Goal: Contribute content: Contribute content

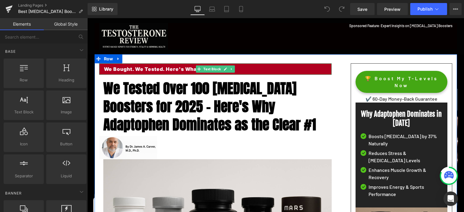
click at [113, 69] on p "We Bought. We Tested. Here's What We Found." at bounding box center [215, 69] width 223 height 7
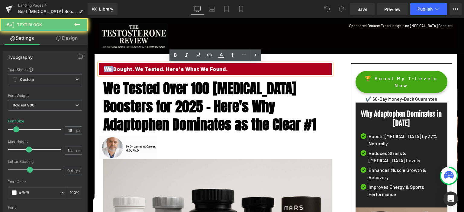
click at [113, 69] on p "We Bought. We Tested. Here's What We Found." at bounding box center [215, 69] width 223 height 7
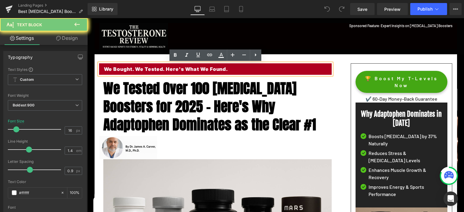
click at [113, 69] on p "We Bought. We Tested. Here's What We Found." at bounding box center [215, 69] width 223 height 7
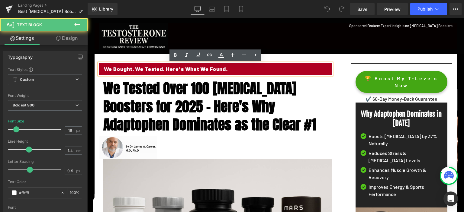
click at [190, 69] on p "We Bought. We Tested. Here's What We Found." at bounding box center [215, 69] width 223 height 7
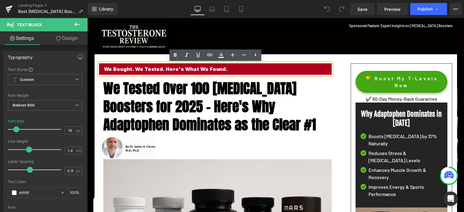
click at [190, 69] on p "We Bought. We Tested. Here's What We Found." at bounding box center [215, 69] width 223 height 7
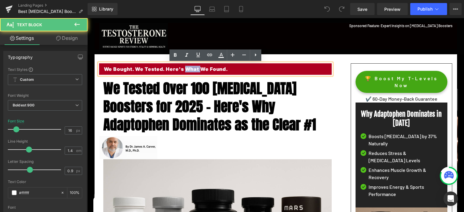
click at [190, 69] on p "We Bought. We Tested. Here's What We Found." at bounding box center [215, 69] width 223 height 7
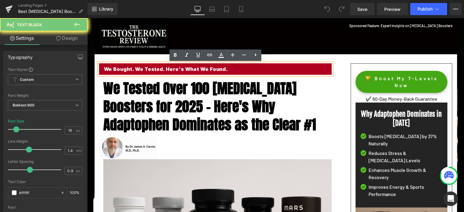
click at [190, 69] on p "We Bought. We Tested. Here's What We Found." at bounding box center [215, 69] width 223 height 7
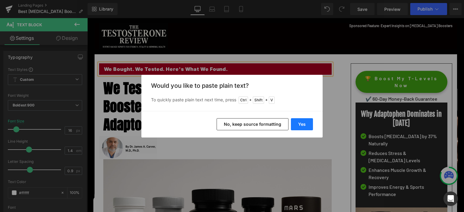
click at [300, 124] on button "Yes" at bounding box center [302, 124] width 22 height 12
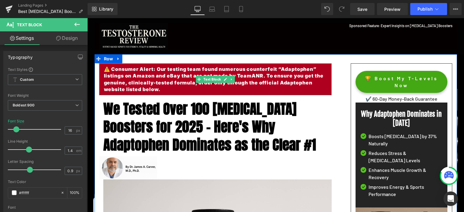
click at [126, 79] on p "⚠️ Consumer Alert: Our testing team found numerous counterfeit “Adaptophen” lis…" at bounding box center [215, 79] width 223 height 27
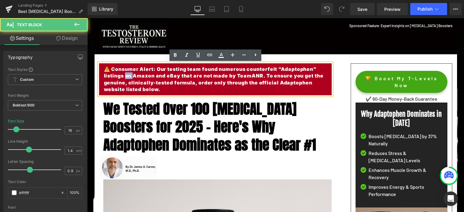
click at [126, 79] on p "⚠️ Consumer Alert: Our testing team found numerous counterfeit “Adaptophen” lis…" at bounding box center [215, 79] width 223 height 27
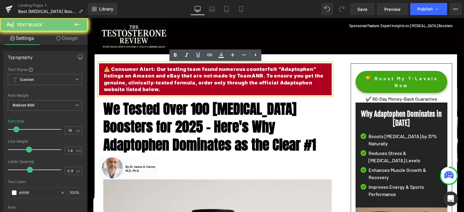
click at [126, 79] on p "⚠️ Consumer Alert: Our testing team found numerous counterfeit “Adaptophen” lis…" at bounding box center [215, 79] width 223 height 27
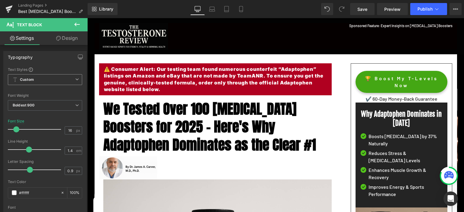
click at [57, 80] on span "Custom Setup Global Style" at bounding box center [45, 79] width 74 height 11
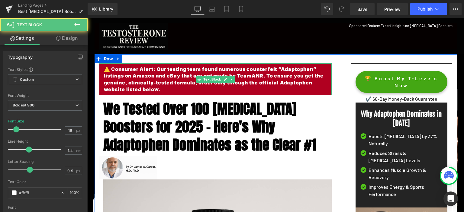
click at [131, 79] on p "⚠️ Consumer Alert: Our testing team found numerous counterfeit “Adaptophen” lis…" at bounding box center [215, 79] width 223 height 27
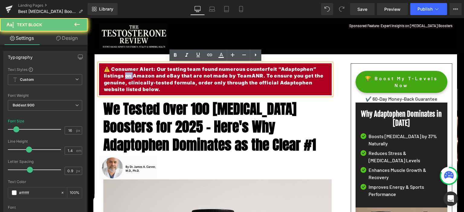
click at [131, 79] on p "⚠️ Consumer Alert: Our testing team found numerous counterfeit “Adaptophen” lis…" at bounding box center [215, 79] width 223 height 27
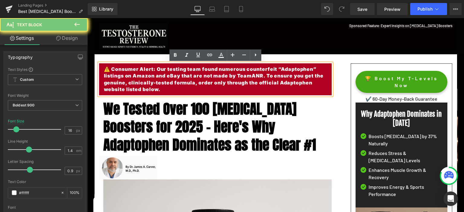
click at [131, 79] on p "⚠️ Consumer Alert: Our testing team found numerous counterfeit “Adaptophen” lis…" at bounding box center [215, 79] width 223 height 27
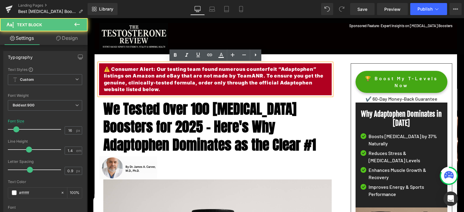
click at [196, 91] on p "⚠️ Consumer Alert: Our testing team found numerous counterfeit “Adaptophen” lis…" at bounding box center [215, 79] width 223 height 27
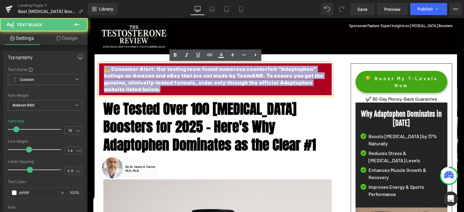
drag, startPoint x: 108, startPoint y: 69, endPoint x: 199, endPoint y: 92, distance: 93.5
click at [199, 92] on p "⚠️ Consumer Alert: Our testing team found numerous counterfeit “Adaptophen” lis…" at bounding box center [215, 79] width 223 height 27
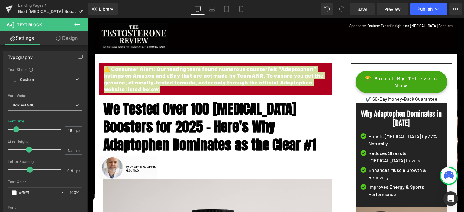
click at [37, 106] on span "Boldest 900" at bounding box center [45, 105] width 74 height 11
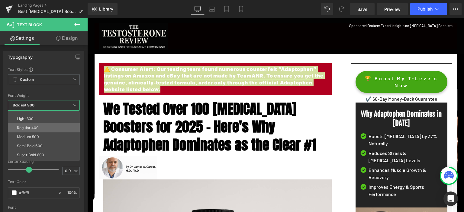
scroll to position [22, 0]
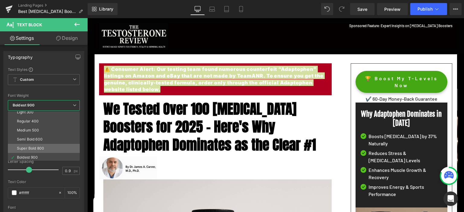
click at [34, 147] on div "Super Bold 800" at bounding box center [30, 149] width 27 height 4
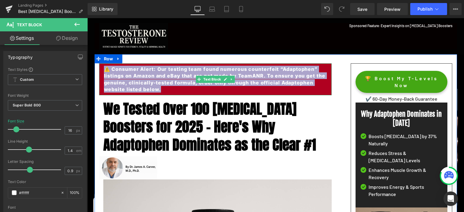
click at [155, 90] on p "⚠️ Consumer Alert: Our testing team found numerous counterfeit “Adaptophen” lis…" at bounding box center [215, 79] width 223 height 27
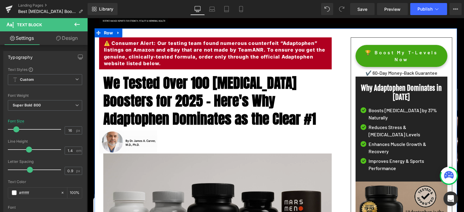
scroll to position [0, 0]
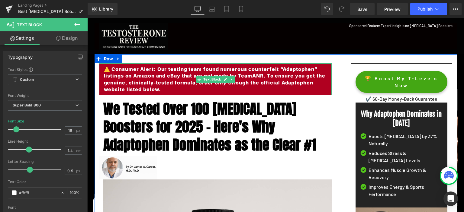
click at [255, 76] on p "⚠️ Consumer Alert: Our testing team found numerous counterfeit “Adaptophen” lis…" at bounding box center [215, 79] width 223 height 27
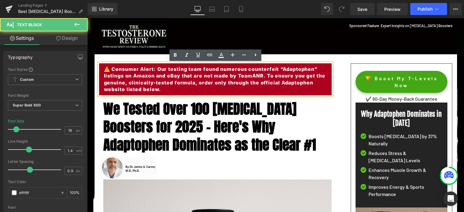
click at [254, 76] on p "⚠️ Consumer Alert: Our testing team found numerous counterfeit “Adaptophen” lis…" at bounding box center [215, 79] width 223 height 27
click at [252, 76] on p "⚠️ Consumer Alert: Our testing team found numerous counterfeit “Adaptophen” lis…" at bounding box center [215, 79] width 223 height 27
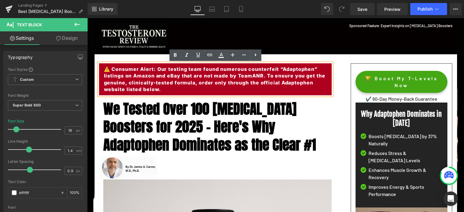
click at [133, 76] on p "⚠️ Consumer Alert: Our testing team found numerous counterfeit “Adaptophen” lis…" at bounding box center [215, 79] width 223 height 27
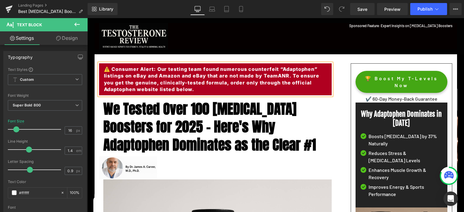
click at [206, 76] on p "⚠️ Consumer Alert: Our testing team found numerous counterfeit “Adaptophen” lis…" at bounding box center [215, 79] width 223 height 27
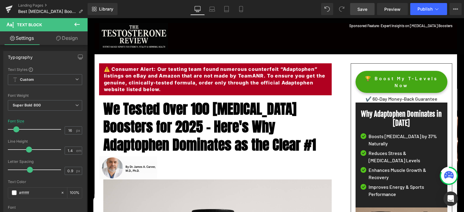
click at [365, 12] on span "Save" at bounding box center [363, 9] width 10 height 6
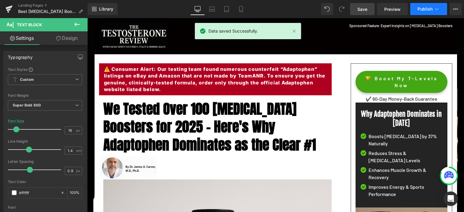
click at [424, 8] on span "Publish" at bounding box center [425, 9] width 15 height 5
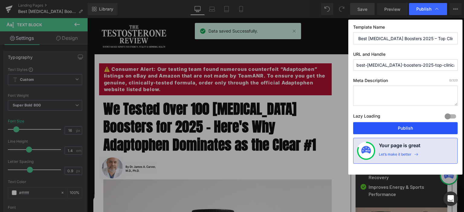
click at [394, 126] on button "Publish" at bounding box center [405, 128] width 105 height 12
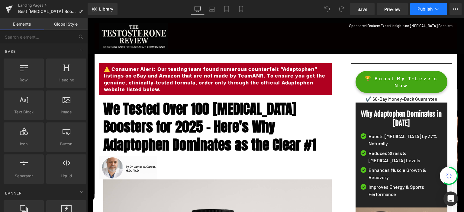
click at [422, 10] on span "Publish" at bounding box center [425, 9] width 15 height 5
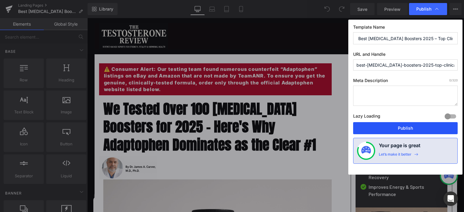
drag, startPoint x: 385, startPoint y: 125, endPoint x: 234, endPoint y: 111, distance: 152.1
click at [385, 125] on button "Publish" at bounding box center [405, 128] width 105 height 12
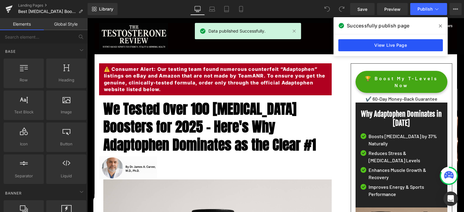
click at [379, 43] on link "View Live Page" at bounding box center [391, 45] width 105 height 12
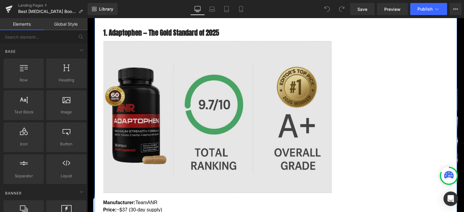
scroll to position [702, 0]
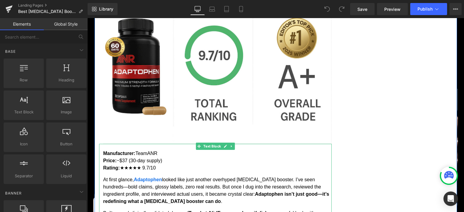
click at [164, 150] on p "Manufacturer: TeamANR Price: ~$37 (30-day supply) Rating: ★★★★★ 9.7/10" at bounding box center [217, 161] width 228 height 22
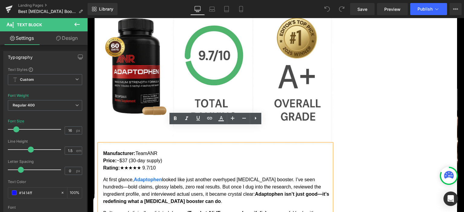
click at [164, 150] on p "Manufacturer: TeamANR Price: ~$37 (30-day supply) Rating: ★★★★★ 9.7/10" at bounding box center [217, 161] width 228 height 22
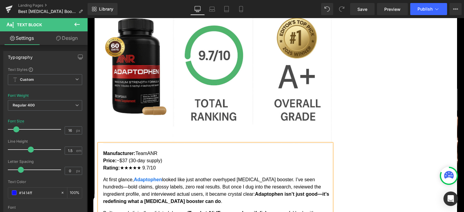
click at [172, 150] on p "Manufacturer: TeamANR Price: ~$37 (30-day supply) Rating: ★★★★★ 9.7/10" at bounding box center [217, 161] width 228 height 22
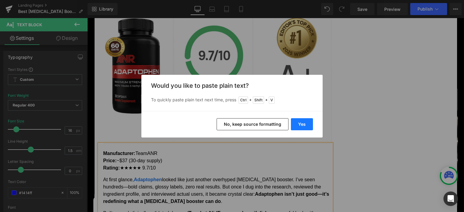
click at [302, 123] on button "Yes" at bounding box center [302, 124] width 22 height 12
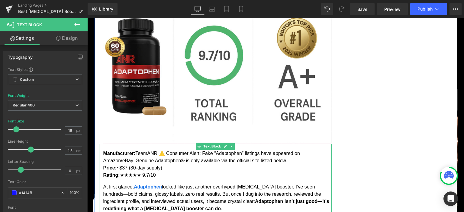
click at [160, 150] on p "Manufacturer: TeamANR ⚠️ Consumer Alert: Fake “Adaptophen” listings have appear…" at bounding box center [217, 164] width 228 height 29
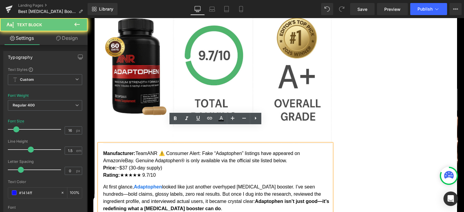
click at [163, 150] on p "Manufacturer: TeamANR ⚠️ Consumer Alert: Fake “Adaptophen” listings have appear…" at bounding box center [217, 164] width 228 height 29
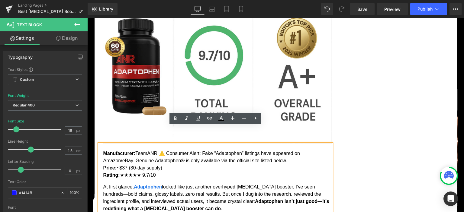
click at [163, 150] on p "Manufacturer: TeamANR ⚠️ Consumer Alert: Fake “Adaptophen” listings have appear…" at bounding box center [217, 164] width 228 height 29
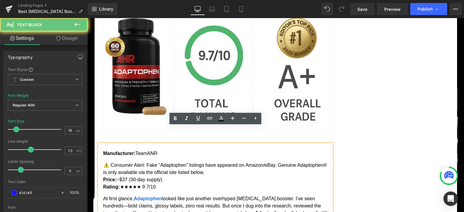
click at [137, 150] on p "Manufacturer: TeamANR" at bounding box center [217, 153] width 228 height 7
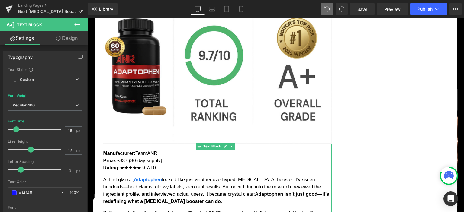
click at [165, 151] on p "Manufacturer: TeamANR Price: ~$37 (30-day supply) Rating: ★★★★★ 9.7/10" at bounding box center [217, 161] width 228 height 22
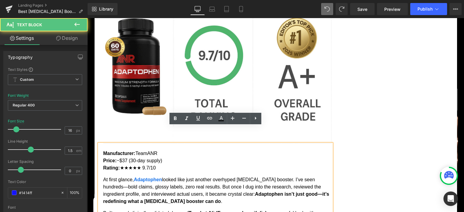
click at [160, 150] on p "Manufacturer: TeamANR Price: ~$37 (30-day supply) Rating: ★★★★★ 9.7/10" at bounding box center [217, 161] width 228 height 22
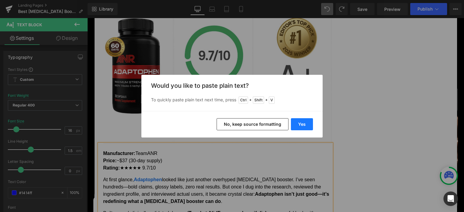
click at [306, 124] on button "Yes" at bounding box center [302, 124] width 22 height 12
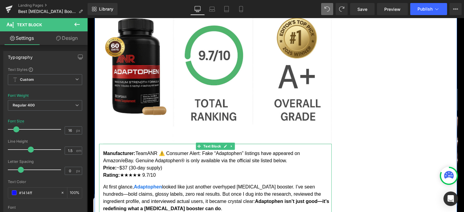
click at [159, 150] on p "Manufacturer: TeamANR ⚠️ Consumer Alert: Fake “Adaptophen” listings have appear…" at bounding box center [217, 164] width 228 height 29
click at [163, 150] on p "Manufacturer: TeamANR ⚠️ Consumer Alert: Fake “Adaptophen” listings have appear…" at bounding box center [217, 164] width 228 height 29
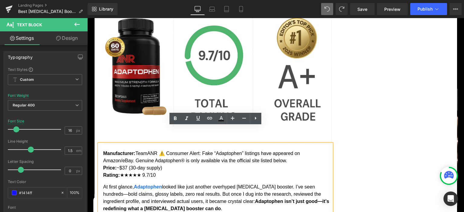
click at [162, 150] on p "Manufacturer: TeamANR ⚠️ Consumer Alert: Fake “Adaptophen” listings have appear…" at bounding box center [217, 164] width 228 height 29
drag, startPoint x: 161, startPoint y: 137, endPoint x: 273, endPoint y: 143, distance: 111.7
click at [273, 150] on p "Manufacturer: TeamANR ⚠️ Consumer Alert: Fake “Adaptophen” listings have appear…" at bounding box center [217, 164] width 228 height 29
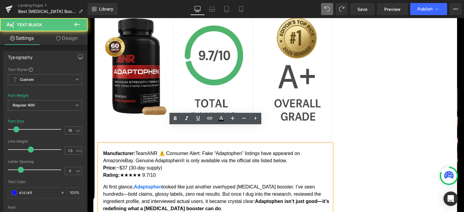
click at [162, 150] on p "Manufacturer: TeamANR ⚠️ Consumer Alert: Fake “Adaptophen” listings have appear…" at bounding box center [217, 164] width 228 height 29
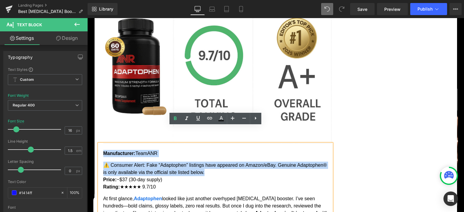
drag, startPoint x: 104, startPoint y: 137, endPoint x: 254, endPoint y: 157, distance: 151.8
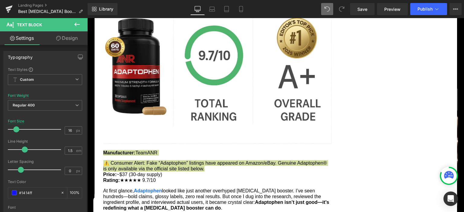
drag, startPoint x: 30, startPoint y: 148, endPoint x: 23, endPoint y: 149, distance: 6.7
click at [23, 149] on span at bounding box center [25, 150] width 6 height 6
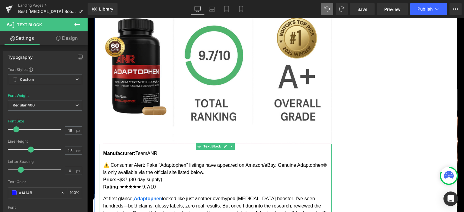
click at [135, 162] on p "⚠️ Consumer Alert: Fake “Adaptophen” listings have appeared on Amazon/eBay. Gen…" at bounding box center [217, 176] width 228 height 29
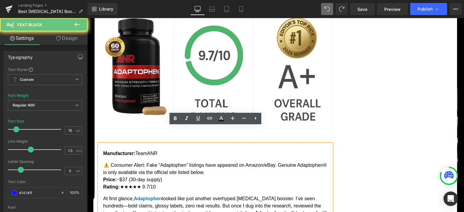
click at [129, 167] on p "⚠️ Consumer Alert: Fake “Adaptophen” listings have appeared on Amazon/eBay. Gen…" at bounding box center [217, 176] width 228 height 29
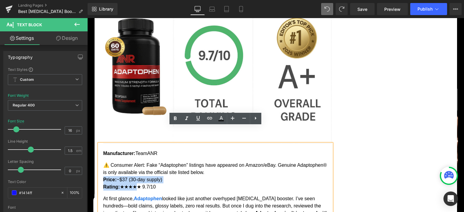
drag, startPoint x: 101, startPoint y: 164, endPoint x: 135, endPoint y: 169, distance: 34.5
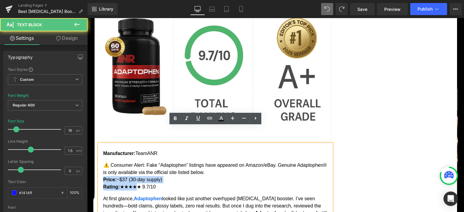
click at [129, 169] on p "⚠️ Consumer Alert: Fake “Adaptophen” listings have appeared on Amazon/eBay. Gen…" at bounding box center [217, 176] width 228 height 29
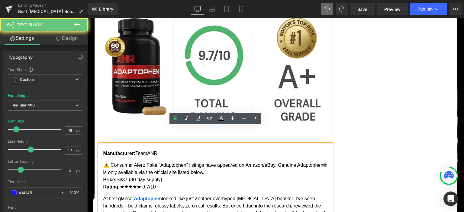
click at [118, 151] on strong "Manufacturer:" at bounding box center [119, 153] width 32 height 5
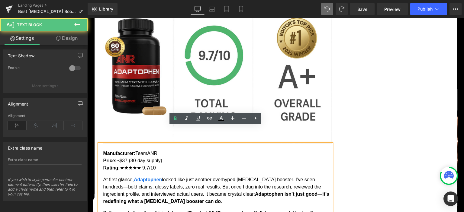
click at [174, 150] on p "Manufacturer: TeamANR Price: ~$37 (30-day supply) Rating: ★★★★★ 9.7/10" at bounding box center [217, 161] width 228 height 22
click at [180, 150] on p "Manufacturer: TeamANR Price: ~$37 (30-day supply) Rating: ★★★★★ 9.7/10" at bounding box center [217, 161] width 228 height 22
click at [161, 150] on p "Manufacturer: TeamANR Price: ~$37 (30-day supply) Rating: ★★★★★ 9.7/10" at bounding box center [217, 161] width 228 height 22
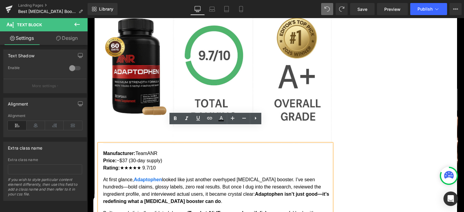
click at [160, 150] on p "Manufacturer: TeamANR Price: ~$37 (30-day supply) Rating: ★★★★★ 9.7/10" at bounding box center [217, 161] width 228 height 22
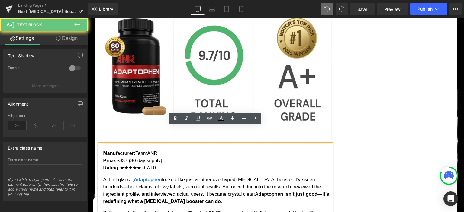
click at [157, 150] on p "Manufacturer: TeamANR Price: ~$37 (30-day supply) Rating: ★★★★★ 9.7/10" at bounding box center [217, 161] width 228 height 22
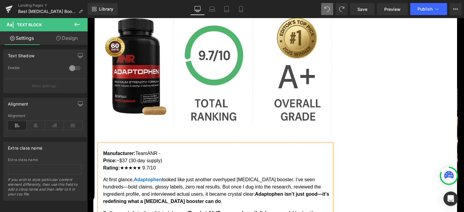
scroll to position [209, 0]
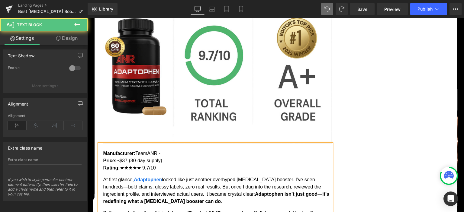
click at [258, 150] on p "Manufacturer: TeamANR - Price: ~$37 (30-day supply) Rating: ★★★★★ 9.7/10" at bounding box center [217, 161] width 228 height 22
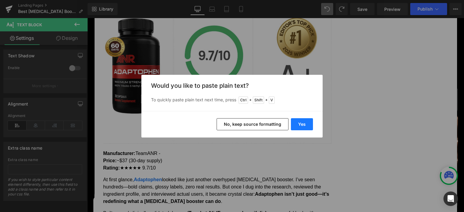
drag, startPoint x: 306, startPoint y: 123, endPoint x: 213, endPoint y: 108, distance: 94.6
click at [306, 123] on button "Yes" at bounding box center [302, 124] width 22 height 12
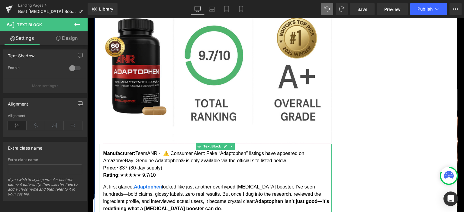
click at [164, 150] on p "Manufacturer: TeamANR - ⚠️ Consumer Alert: Fake “Adaptophen” listings have appe…" at bounding box center [217, 164] width 228 height 29
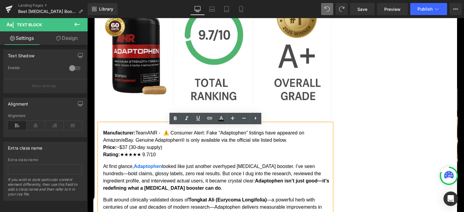
scroll to position [734, 0]
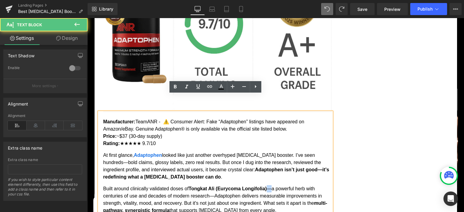
drag, startPoint x: 273, startPoint y: 172, endPoint x: 269, endPoint y: 173, distance: 3.9
click at [270, 186] on p "Built around clinically validated doses of Tongkat Ali (Eurycoma Longifolia) —a…" at bounding box center [217, 200] width 228 height 29
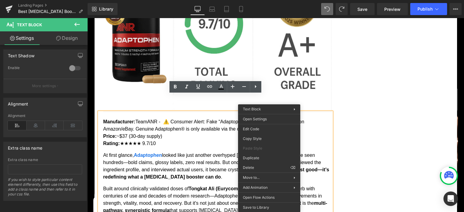
scroll to position [209, 0]
click at [312, 157] on p "At first glance, Adaptophen looked like just another overhyped [MEDICAL_DATA] b…" at bounding box center [217, 166] width 228 height 29
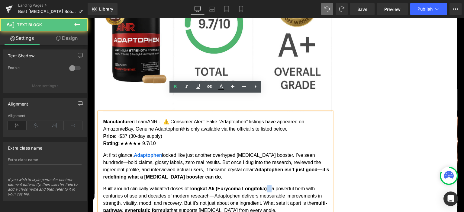
click at [270, 186] on p "Built around clinically validated doses of Tongkat Ali (Eurycoma Longifolia) —a…" at bounding box center [217, 200] width 228 height 29
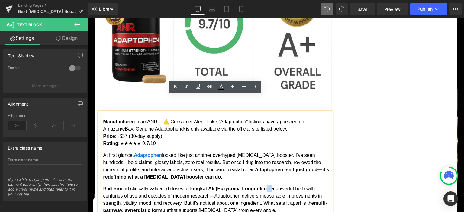
copy p "—"
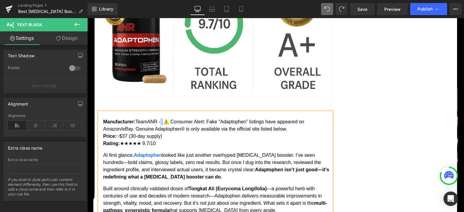
drag, startPoint x: 164, startPoint y: 104, endPoint x: 160, endPoint y: 103, distance: 3.7
click at [160, 118] on p "Manufacturer: TeamANR - ⚠️ Consumer Alert: Fake “Adaptophen” listings have appe…" at bounding box center [217, 132] width 228 height 29
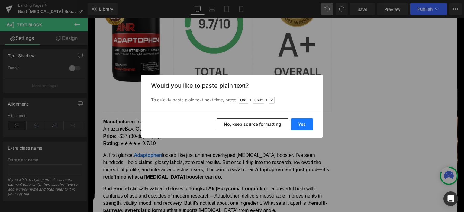
click at [299, 127] on button "Yes" at bounding box center [302, 124] width 22 height 12
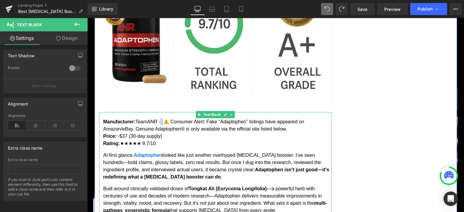
drag, startPoint x: 163, startPoint y: 105, endPoint x: 160, endPoint y: 104, distance: 3.0
click at [160, 118] on p "Manufacturer: TeamANR - ⚠️ Consumer Alert: Fake “Adaptophen” listings have appe…" at bounding box center [217, 132] width 228 height 29
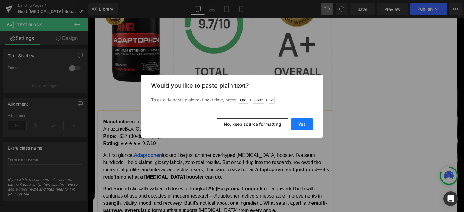
click at [303, 126] on button "Yes" at bounding box center [302, 124] width 22 height 12
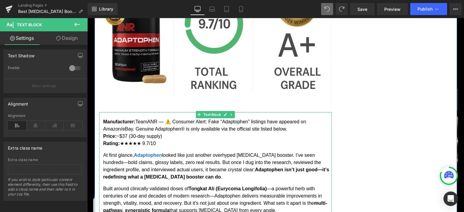
click at [166, 118] on p "Manufacturer: TeamANR — ⚠️ Consumer Alert: Fake “Adaptophen” listings have appe…" at bounding box center [217, 132] width 228 height 29
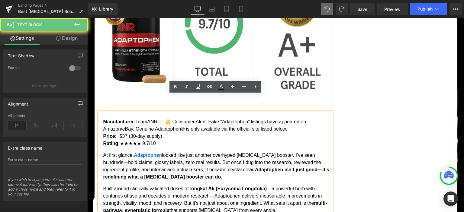
click at [170, 118] on p "Manufacturer: TeamANR — ⚠️ Consumer Alert: Fake “Adaptophen” listings have appe…" at bounding box center [217, 132] width 228 height 29
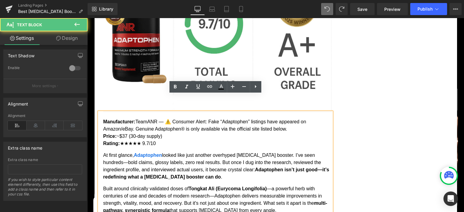
click at [168, 118] on p "Manufacturer: TeamANR — ⚠️ Consumer Alert: Fake “Adaptophen” listings have appe…" at bounding box center [217, 132] width 228 height 29
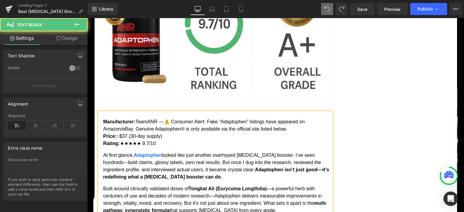
click at [172, 118] on p "Manufacturer: TeamANR —⚠️ Consumer Alert: Fake “Adaptophen” listings have appea…" at bounding box center [217, 132] width 228 height 29
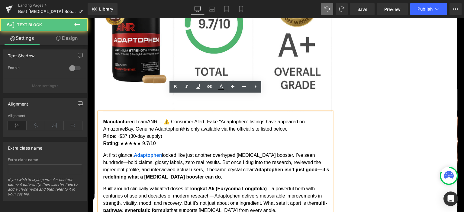
click at [168, 118] on p "Manufacturer: TeamANR —⚠️ Consumer Alert: Fake “Adaptophen” listings have appea…" at bounding box center [217, 132] width 228 height 29
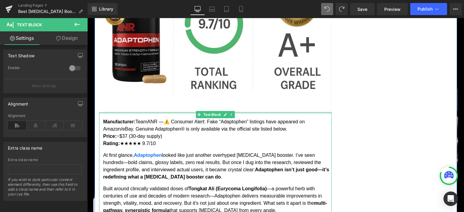
click at [108, 112] on div at bounding box center [215, 113] width 233 height 2
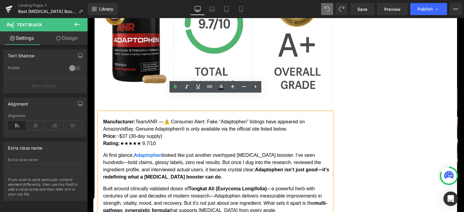
click at [176, 119] on p "Manufacturer: TeamANR —⚠️ Consumer Alert: Fake “Adaptophen” listings have appea…" at bounding box center [217, 132] width 228 height 29
drag, startPoint x: 209, startPoint y: 103, endPoint x: 172, endPoint y: 105, distance: 36.9
click at [172, 118] on p "Manufacturer: TeamANR —⚠️ Consumer Alert: Fake “Adaptophen” listings have appea…" at bounding box center [217, 132] width 228 height 29
click at [176, 86] on icon at bounding box center [175, 87] width 3 height 4
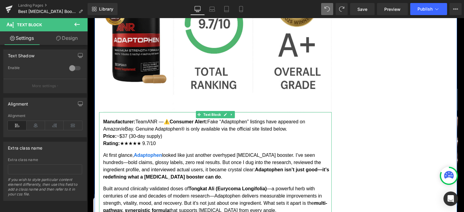
click at [167, 118] on p "Manufacturer: TeamANR —⚠️ Consumer Alert: Fake “Adaptophen” listings have appea…" at bounding box center [217, 132] width 228 height 29
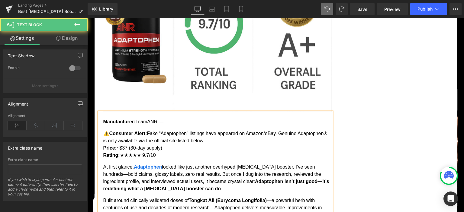
click at [132, 119] on strong "Manufacturer:" at bounding box center [119, 121] width 32 height 5
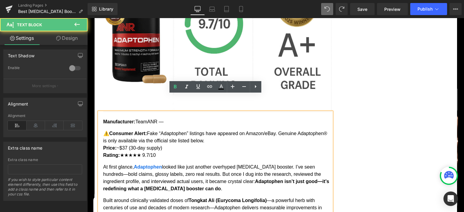
click at [166, 118] on p "Manufacturer: TeamANR —" at bounding box center [217, 121] width 228 height 7
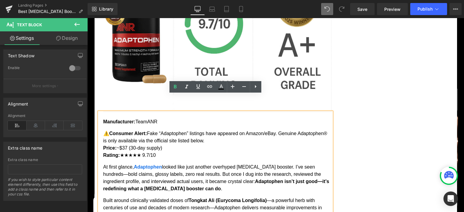
drag, startPoint x: 101, startPoint y: 105, endPoint x: 230, endPoint y: 123, distance: 130.6
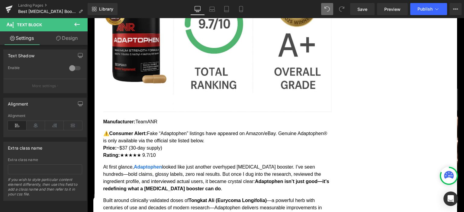
click at [68, 41] on link "Design" at bounding box center [67, 38] width 44 height 14
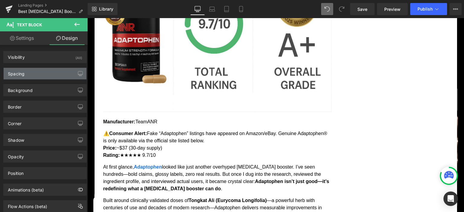
click at [53, 72] on div "Spacing" at bounding box center [45, 73] width 83 height 11
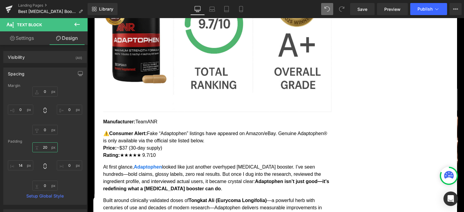
drag, startPoint x: 49, startPoint y: 148, endPoint x: 41, endPoint y: 147, distance: 7.7
click at [41, 147] on input "20" at bounding box center [44, 148] width 25 height 10
click at [47, 147] on input "20" at bounding box center [44, 148] width 25 height 10
type input "2"
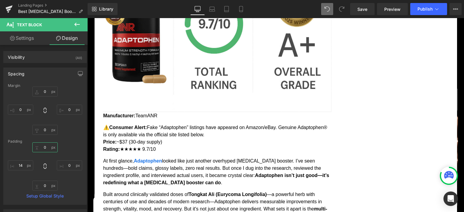
type input "2"
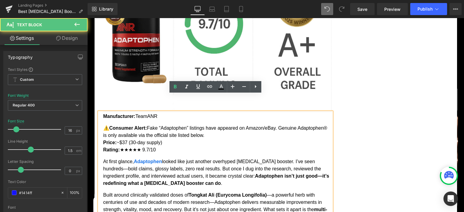
scroll to position [89, 0]
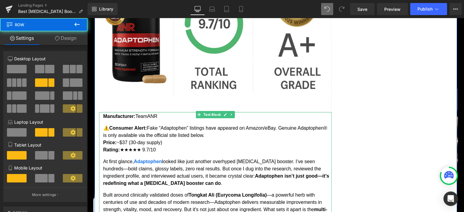
click at [105, 125] on p "⚠️ Consumer Alert: Fake “Adaptophen” listings have appeared on Amazon/eBay. Gen…" at bounding box center [217, 139] width 228 height 29
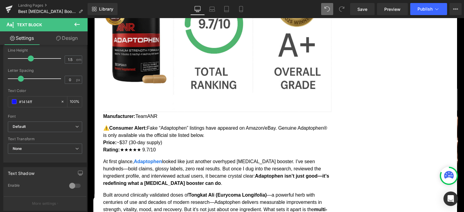
scroll to position [0, 0]
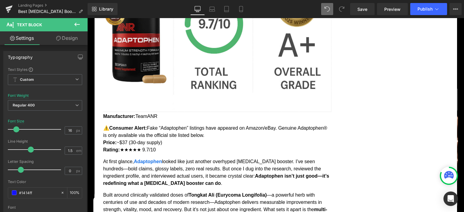
click at [71, 40] on link "Design" at bounding box center [67, 38] width 44 height 14
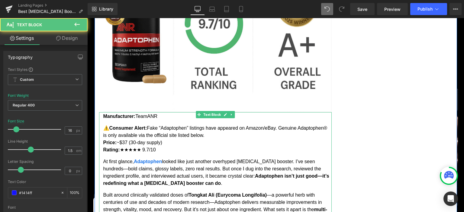
click at [125, 125] on p "⚠️ Consumer Alert: Fake “Adaptophen” listings have appeared on Amazon/eBay. Gen…" at bounding box center [217, 139] width 228 height 29
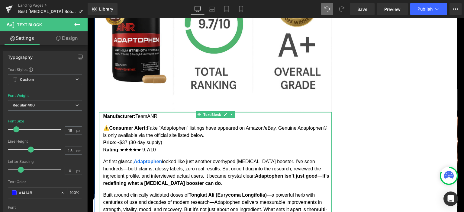
drag, startPoint x: 104, startPoint y: 110, endPoint x: 215, endPoint y: 119, distance: 111.0
click at [215, 125] on p "⚠️ Consumer Alert: Fake “Adaptophen” listings have appeared on Amazon/eBay. Gen…" at bounding box center [217, 139] width 228 height 29
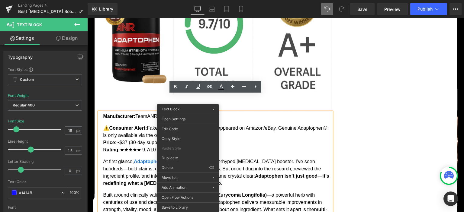
click at [244, 125] on p "⚠️ Consumer Alert: Fake “Adaptophen” listings have appeared on Amazon/eBay. Gen…" at bounding box center [217, 139] width 228 height 29
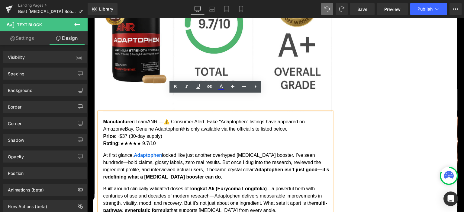
click at [168, 118] on p "Manufacturer: TeamANR —⚠️ Consumer Alert: Fake “Adaptophen” listings have appea…" at bounding box center [217, 132] width 228 height 29
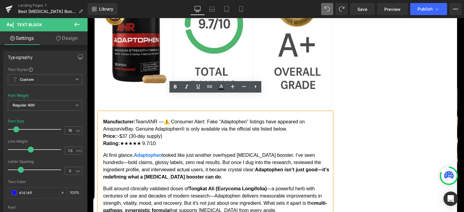
drag, startPoint x: 167, startPoint y: 103, endPoint x: 281, endPoint y: 111, distance: 114.2
click at [281, 118] on p "Manufacturer: TeamANR —⚠️ Consumer Alert: Fake “Adaptophen” listings have appea…" at bounding box center [217, 132] width 228 height 29
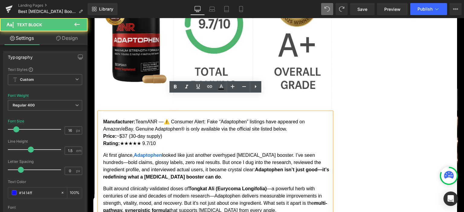
drag, startPoint x: 157, startPoint y: 103, endPoint x: 138, endPoint y: 103, distance: 19.1
click at [138, 118] on p "Manufacturer: TeamANR —⚠️ Consumer Alert: Fake “Adaptophen” listings have appea…" at bounding box center [217, 132] width 228 height 29
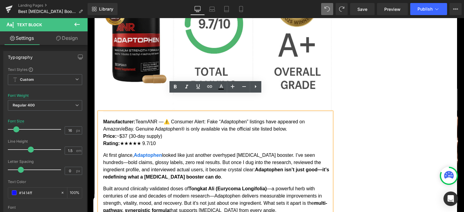
click at [138, 118] on p "Manufacturer: TeamANR —⚠️ Consumer Alert: Fake “Adaptophen” listings have appea…" at bounding box center [217, 132] width 228 height 29
drag, startPoint x: 138, startPoint y: 105, endPoint x: 159, endPoint y: 105, distance: 20.9
click at [159, 118] on p "Manufacturer: TeamANR —⚠️ Consumer Alert: Fake “Adaptophen” listings have appea…" at bounding box center [217, 132] width 228 height 29
click at [175, 85] on icon at bounding box center [175, 86] width 7 height 7
click at [177, 126] on p "Manufacturer: TeamANR —⚠️ Consumer Alert: Fake “Adaptophen” listings have appea…" at bounding box center [217, 132] width 228 height 29
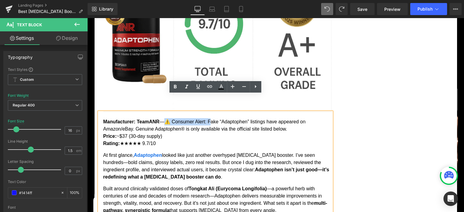
drag, startPoint x: 171, startPoint y: 105, endPoint x: 209, endPoint y: 104, distance: 38.1
click at [209, 118] on p "Manufacturer: TeamANR —⚠️ Consumer Alert: Fake “Adaptophen” listings have appea…" at bounding box center [217, 132] width 228 height 29
click at [177, 89] on icon at bounding box center [175, 86] width 7 height 7
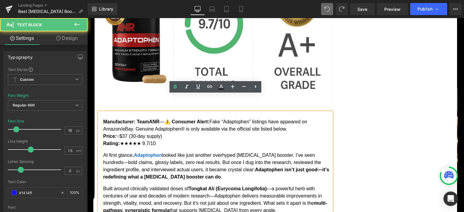
click at [178, 152] on p "At first glance, Adaptophen looked like just another overhyped [MEDICAL_DATA] b…" at bounding box center [217, 166] width 228 height 29
click at [173, 119] on strong "⚠️ Consumer Alert:" at bounding box center [186, 121] width 45 height 5
drag, startPoint x: 165, startPoint y: 111, endPoint x: 162, endPoint y: 110, distance: 3.3
click at [162, 118] on p "Manufacturer: TeamANR — ⚠️ Consumer Alert: Fake “Adaptophen” listings have appe…" at bounding box center [217, 132] width 228 height 29
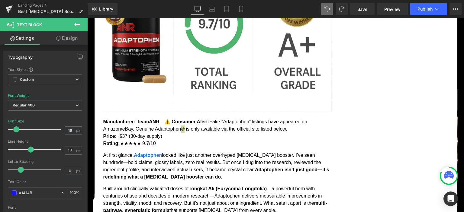
click at [68, 38] on link "Design" at bounding box center [67, 38] width 44 height 14
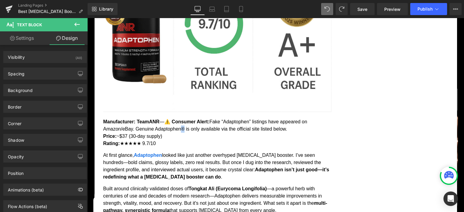
click at [177, 125] on p "Manufacturer: TeamANR — ⚠️ Consumer Alert: Fake “Adaptophen” listings have appe…" at bounding box center [217, 132] width 228 height 29
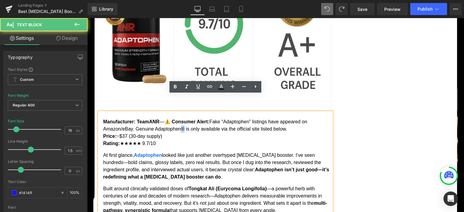
drag, startPoint x: 166, startPoint y: 111, endPoint x: 162, endPoint y: 111, distance: 4.3
click at [162, 118] on p "Manufacturer: TeamANR — ⚠️ Consumer Alert: Fake “Adaptophen” listings have appe…" at bounding box center [217, 132] width 228 height 29
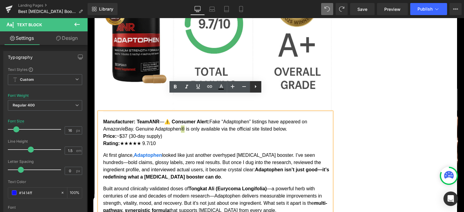
click at [254, 89] on icon at bounding box center [255, 86] width 7 height 7
click at [256, 88] on icon at bounding box center [255, 87] width 1 height 4
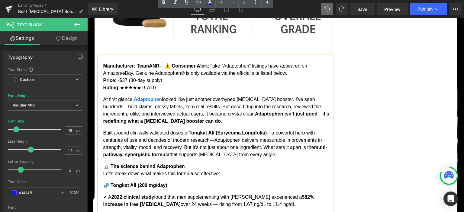
scroll to position [745, 0]
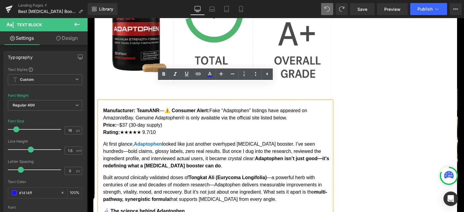
click at [181, 141] on p "At first glance, Adaptophen looked like just another overhyped [MEDICAL_DATA] b…" at bounding box center [217, 155] width 228 height 29
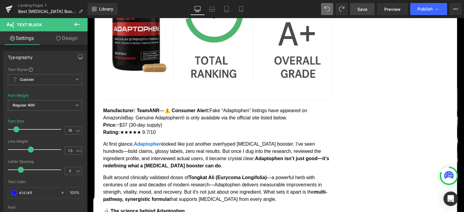
click at [363, 7] on span "Save" at bounding box center [363, 9] width 10 height 6
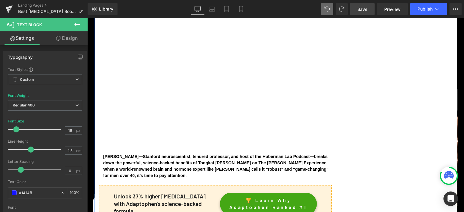
scroll to position [1671, 0]
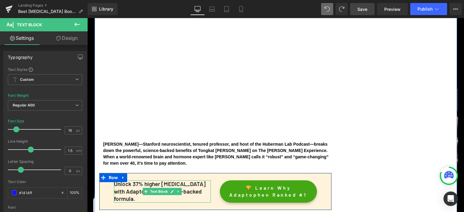
click at [140, 181] on p "Unlock 37% higher [MEDICAL_DATA] with Adaptophen's science-backed formula." at bounding box center [162, 192] width 97 height 22
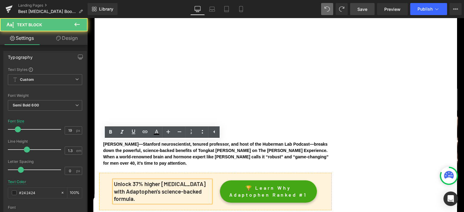
click at [138, 181] on p "Unlock 37% higher [MEDICAL_DATA] with Adaptophen's science-backed formula." at bounding box center [162, 192] width 97 height 22
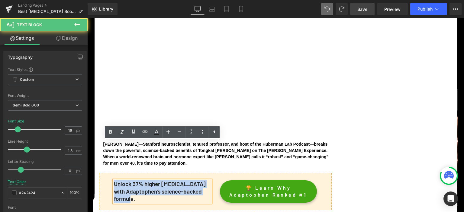
drag, startPoint x: 142, startPoint y: 160, endPoint x: 112, endPoint y: 144, distance: 34.2
click at [112, 181] on div "Unlock 37% higher [MEDICAL_DATA] with Adaptophen's science-backed formula. Text…" at bounding box center [162, 192] width 106 height 22
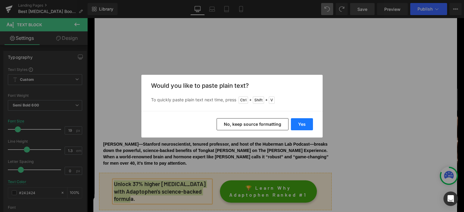
click at [303, 123] on button "Yes" at bounding box center [302, 124] width 22 height 12
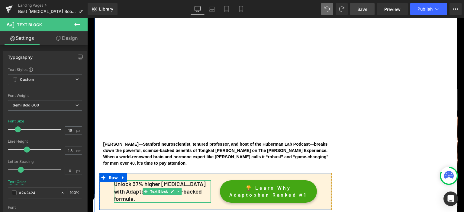
click at [114, 181] on div at bounding box center [115, 192] width 2 height 22
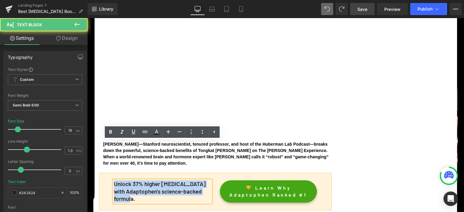
drag, startPoint x: 115, startPoint y: 144, endPoint x: 149, endPoint y: 163, distance: 38.8
click at [149, 181] on p "Unlock 37% higher [MEDICAL_DATA] with Adaptophen's science-backed formula." at bounding box center [162, 192] width 97 height 22
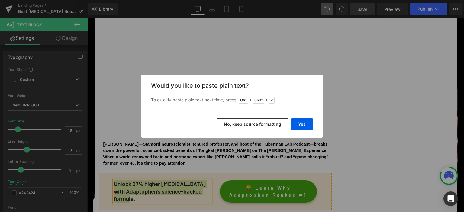
click at [302, 118] on div "Yes No, keep source formatting" at bounding box center [231, 124] width 181 height 27
click at [299, 125] on button "Yes" at bounding box center [302, 124] width 22 height 12
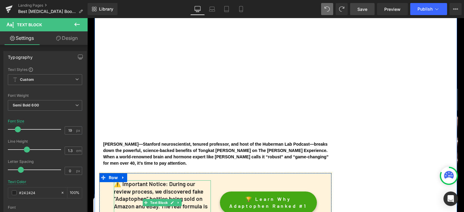
click at [196, 181] on p "⚠️ Important Notice: During our review process, we discovered fake “Adaptophen”…" at bounding box center [162, 203] width 97 height 45
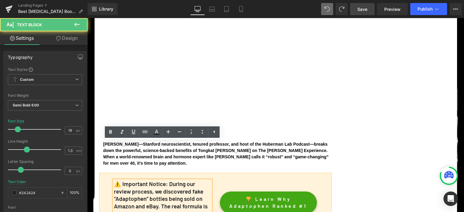
click at [207, 183] on p "⚠️ Important Notice: During our review process, we discovered fake “Adaptophen”…" at bounding box center [162, 203] width 97 height 45
click at [209, 183] on p "⚠️ Important Notice: During our review process, we discovered fake “Adaptophen”…" at bounding box center [162, 203] width 97 height 45
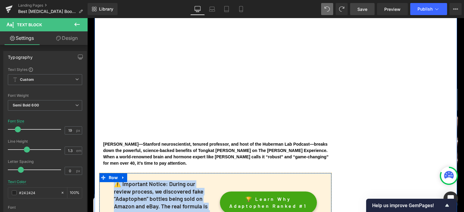
drag, startPoint x: 117, startPoint y: 146, endPoint x: 207, endPoint y: 185, distance: 98.8
click at [207, 185] on p "⚠️ Important Notice: During our review process, we discovered fake “Adaptophen”…" at bounding box center [162, 203] width 97 height 45
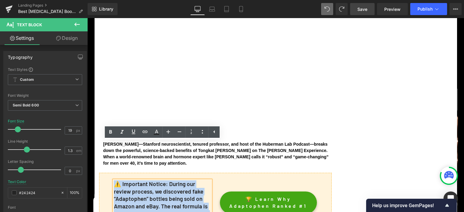
click at [190, 181] on p "⚠️ Important Notice: During our review process, we discovered fake “Adaptophen”…" at bounding box center [162, 203] width 97 height 45
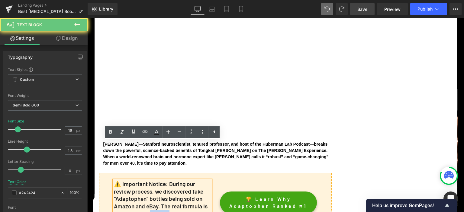
click at [190, 181] on p "⚠️ Important Notice: During our review process, we discovered fake “Adaptophen”…" at bounding box center [162, 203] width 97 height 45
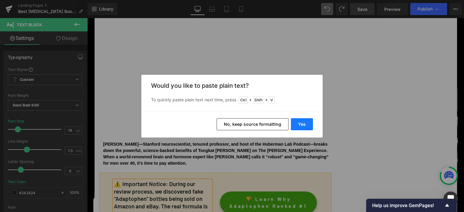
click at [301, 126] on button "Yes" at bounding box center [302, 124] width 22 height 12
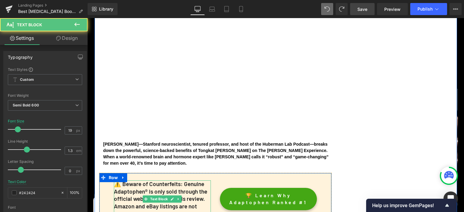
click at [158, 181] on p "⚠️ Beware of Counterfeits: Genuine Adaptophen® is only sold through the officia…" at bounding box center [162, 199] width 97 height 37
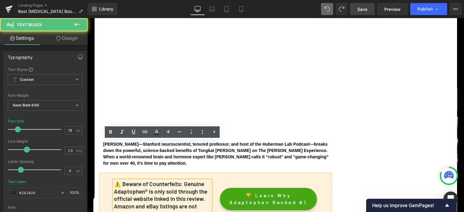
click at [147, 181] on p "⚠️ Beware of Counterfeits: Genuine Adaptophen® is only sold through the officia…" at bounding box center [162, 199] width 97 height 37
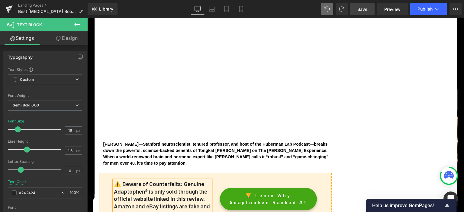
click at [121, 181] on p "⚠️ Beware of Counterfeits: Genuine Adaptophen® is only sold through the officia…" at bounding box center [162, 199] width 97 height 37
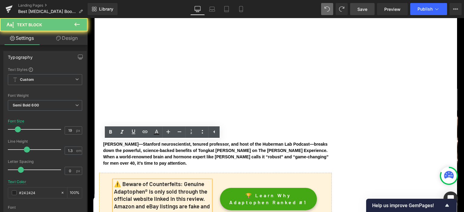
click at [121, 181] on p "⚠️ Beware of Counterfeits: Genuine Adaptophen® is only sold through the officia…" at bounding box center [162, 199] width 97 height 37
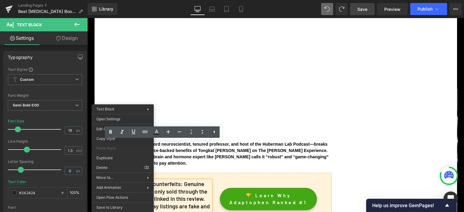
click at [183, 181] on p "⚠️ Beware of Counterfeits: Genuine Adaptophen® is only sold through the officia…" at bounding box center [162, 199] width 97 height 37
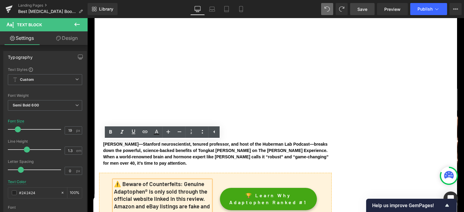
click at [121, 181] on p "⚠️ Beware of Counterfeits: Genuine Adaptophen® is only sold through the officia…" at bounding box center [162, 199] width 97 height 37
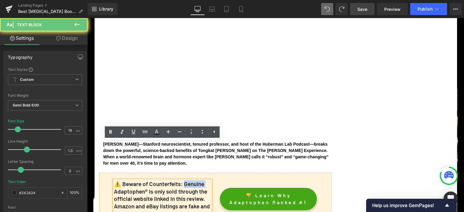
click at [121, 181] on p "⚠️ Beware of Counterfeits: Genuine Adaptophen® is only sold through the officia…" at bounding box center [162, 199] width 97 height 37
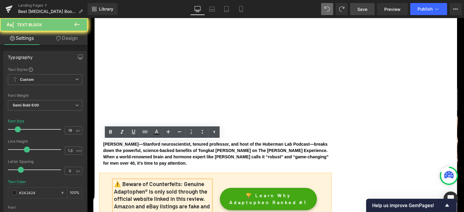
click at [121, 181] on p "⚠️ Beware of Counterfeits: Genuine Adaptophen® is only sold through the officia…" at bounding box center [162, 199] width 97 height 37
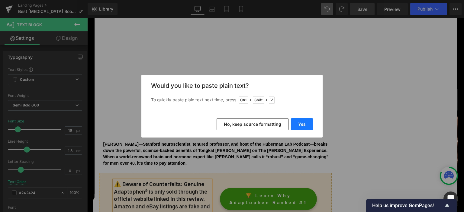
click at [302, 125] on button "Yes" at bounding box center [302, 124] width 22 height 12
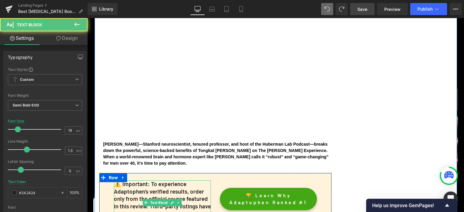
click at [134, 181] on p "⚠️ Important: To experience Adaptophen’s verified results, order only from the …" at bounding box center [162, 199] width 97 height 37
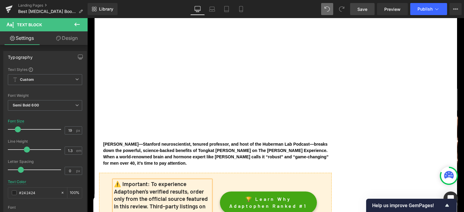
click at [366, 6] on span "Save" at bounding box center [363, 9] width 10 height 6
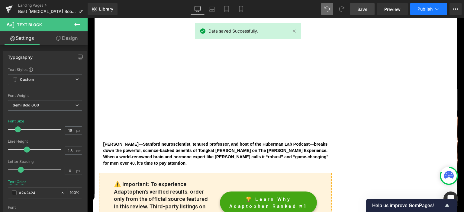
click at [425, 7] on span "Publish" at bounding box center [425, 9] width 15 height 5
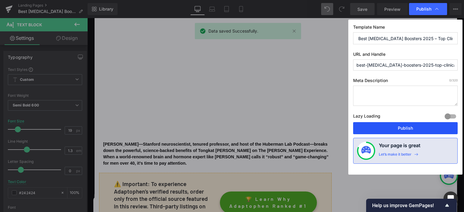
drag, startPoint x: 401, startPoint y: 126, endPoint x: 317, endPoint y: 108, distance: 85.5
click at [401, 126] on button "Publish" at bounding box center [405, 128] width 105 height 12
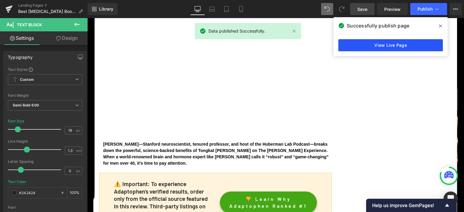
click at [358, 45] on link "View Live Page" at bounding box center [391, 45] width 105 height 12
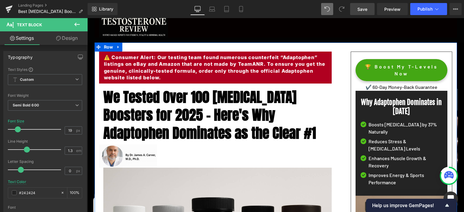
scroll to position [0, 0]
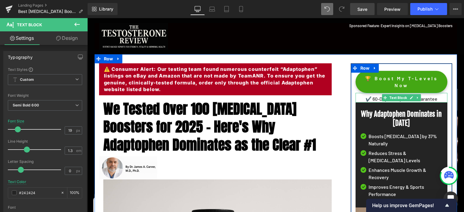
click at [373, 99] on p "✔️ 60-Day Money-Back Guarantee" at bounding box center [402, 99] width 92 height 7
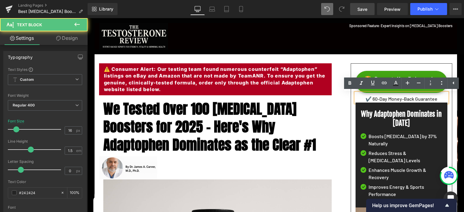
click at [439, 98] on p "✔️ 60-Day Money-Back Guarantee" at bounding box center [402, 99] width 92 height 7
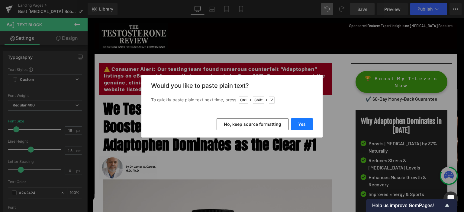
click at [308, 123] on button "Yes" at bounding box center [302, 124] width 22 height 12
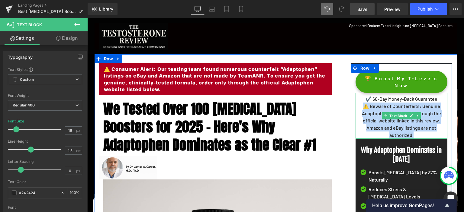
drag, startPoint x: 364, startPoint y: 107, endPoint x: 429, endPoint y: 137, distance: 71.3
click at [429, 137] on p "⚠️ Beware of Counterfeits: Genuine Adaptophen® is only sold through the officia…" at bounding box center [402, 121] width 92 height 36
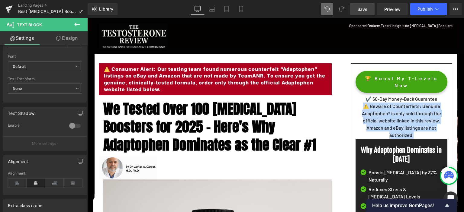
scroll to position [183, 0]
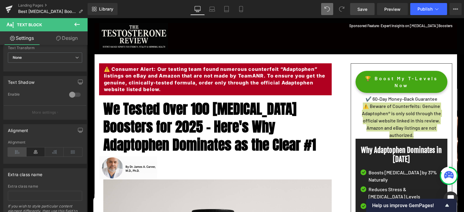
click at [16, 150] on icon at bounding box center [17, 152] width 19 height 9
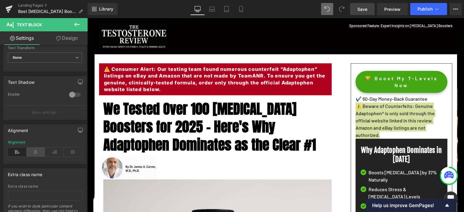
click at [39, 148] on icon at bounding box center [36, 152] width 19 height 9
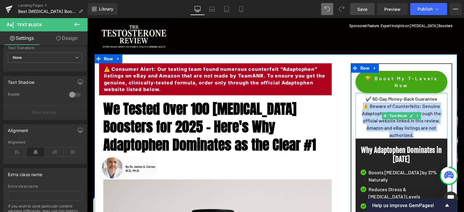
click at [398, 120] on p "⚠️ Beware of Counterfeits: Genuine Adaptophen® is only sold through the officia…" at bounding box center [402, 121] width 92 height 36
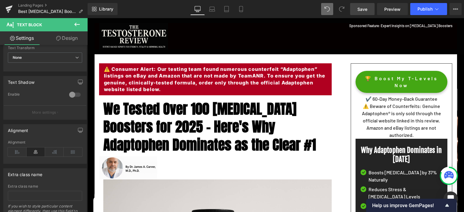
drag, startPoint x: 364, startPoint y: 6, endPoint x: 362, endPoint y: 87, distance: 81.0
click at [364, 6] on span "Save" at bounding box center [363, 9] width 10 height 6
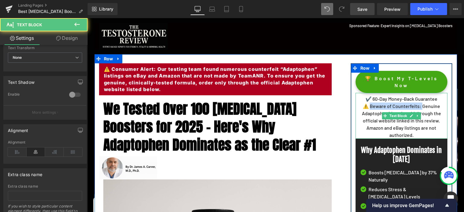
drag, startPoint x: 371, startPoint y: 105, endPoint x: 423, endPoint y: 105, distance: 52.0
click at [423, 105] on p "⚠️ Beware of Counterfeits: Genuine Adaptophen® is only sold through the officia…" at bounding box center [402, 121] width 92 height 36
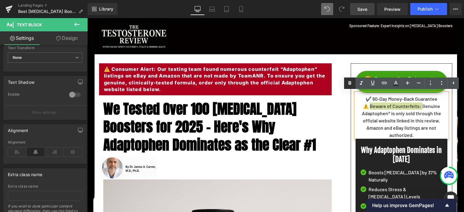
click at [348, 81] on icon at bounding box center [349, 83] width 7 height 7
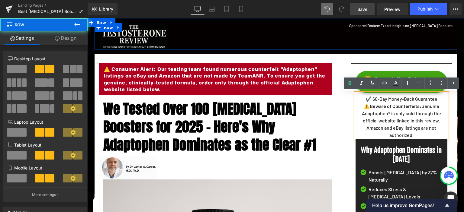
click at [327, 38] on div "Image Sponsored Feature: Expert Insights on [MEDICAL_DATA] Boosters Text Block …" at bounding box center [276, 36] width 363 height 27
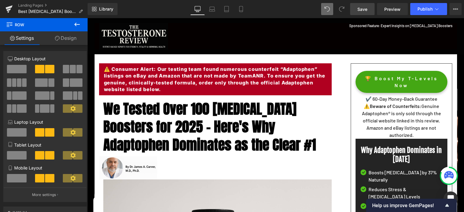
click at [364, 9] on span "Save" at bounding box center [363, 9] width 10 height 6
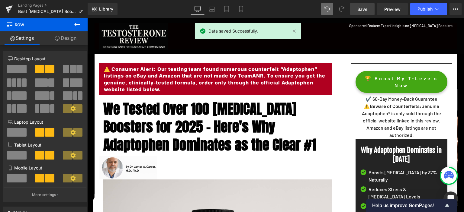
click at [422, 3] on div "Library Desktop Desktop Laptop Tablet Mobile Save Preview Publish Scheduled Vie…" at bounding box center [276, 9] width 377 height 18
click at [433, 8] on button "Publish" at bounding box center [428, 9] width 37 height 12
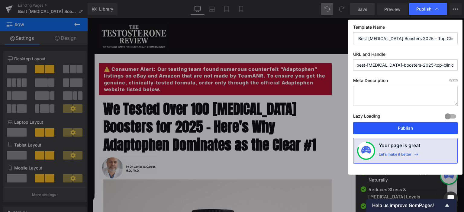
drag, startPoint x: 421, startPoint y: 128, endPoint x: 336, endPoint y: 110, distance: 86.8
click at [421, 128] on button "Publish" at bounding box center [405, 128] width 105 height 12
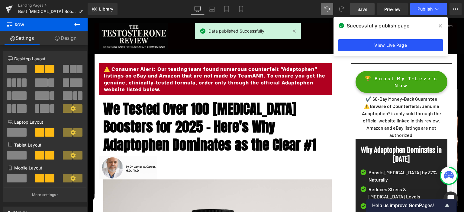
click at [395, 49] on link "View Live Page" at bounding box center [391, 45] width 105 height 12
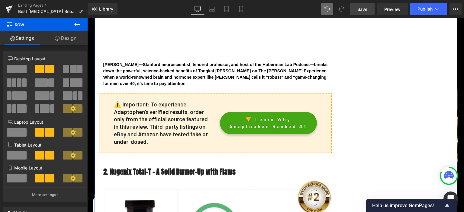
scroll to position [1755, 0]
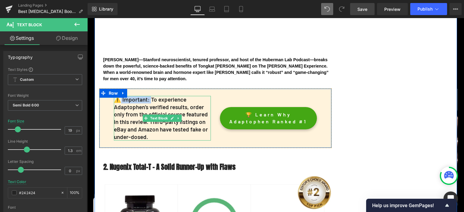
drag, startPoint x: 123, startPoint y: 60, endPoint x: 153, endPoint y: 60, distance: 30.5
click at [153, 96] on p "⚠️ Important: To experience Adaptophen’s verified results, order only from the …" at bounding box center [162, 118] width 97 height 45
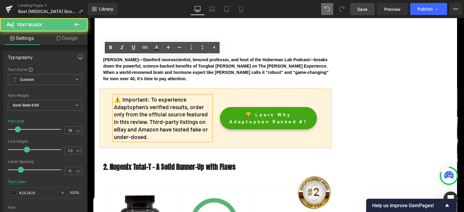
click at [124, 96] on p "⚠️ Important: To experience Adaptophen’s verified results, order only from the …" at bounding box center [162, 118] width 97 height 45
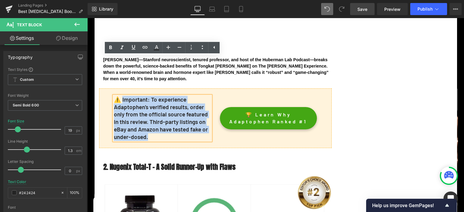
drag, startPoint x: 124, startPoint y: 60, endPoint x: 201, endPoint y: 99, distance: 85.8
click at [201, 99] on p "⚠️ Important: To experience Adaptophen’s verified results, order only from the …" at bounding box center [162, 118] width 97 height 45
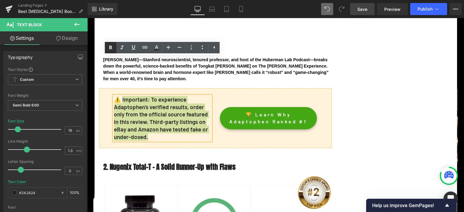
click at [112, 46] on icon at bounding box center [110, 47] width 7 height 7
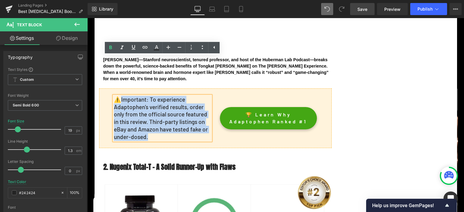
drag, startPoint x: 124, startPoint y: 59, endPoint x: 162, endPoint y: 99, distance: 54.9
click at [162, 99] on p "⚠️ Important: To experience Adaptophen’s verified results, order only from the …" at bounding box center [162, 118] width 97 height 45
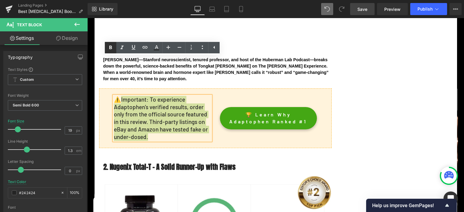
click at [111, 46] on icon at bounding box center [110, 48] width 3 height 4
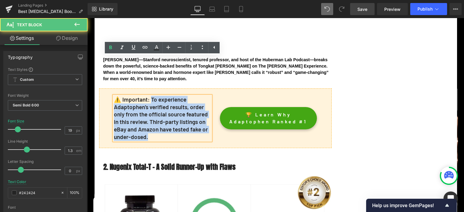
drag, startPoint x: 154, startPoint y: 60, endPoint x: 200, endPoint y: 99, distance: 60.0
click at [200, 99] on p "⚠️ Important: To experience Adaptophen’s verified results, order only from the …" at bounding box center [162, 118] width 97 height 45
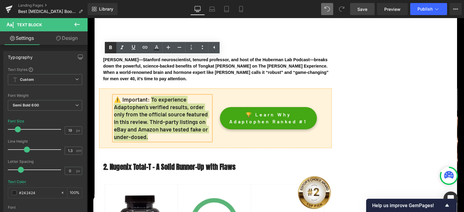
click at [110, 48] on icon at bounding box center [110, 48] width 3 height 4
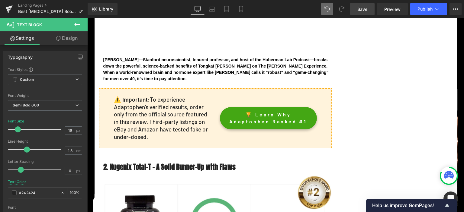
drag, startPoint x: 365, startPoint y: 8, endPoint x: 265, endPoint y: 3, distance: 100.8
click at [365, 8] on span "Save" at bounding box center [363, 9] width 10 height 6
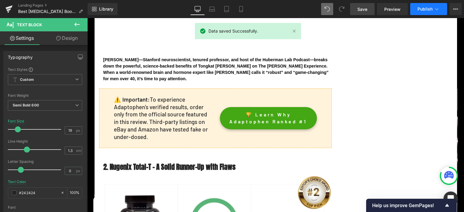
click at [429, 9] on span "Publish" at bounding box center [425, 9] width 15 height 5
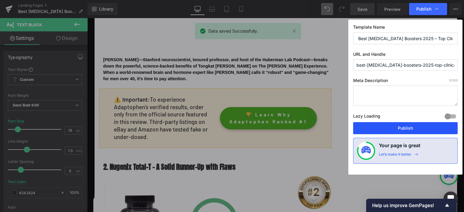
click at [378, 123] on button "Publish" at bounding box center [405, 128] width 105 height 12
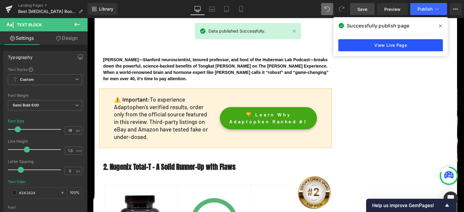
click at [353, 45] on link "View Live Page" at bounding box center [391, 45] width 105 height 12
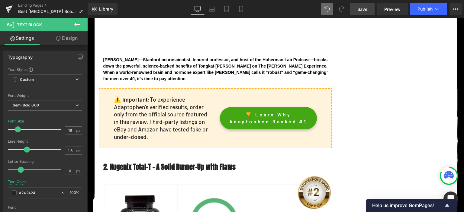
click at [362, 7] on span "Save" at bounding box center [363, 9] width 10 height 6
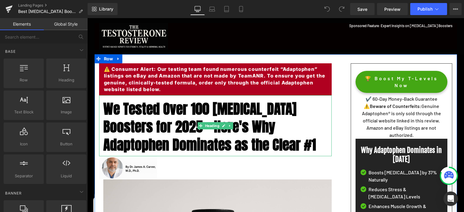
click at [173, 114] on span "We Tested Over 100 [MEDICAL_DATA] Boosters for 2025 – Here's Why Adaptophen Dom…" at bounding box center [209, 127] width 213 height 57
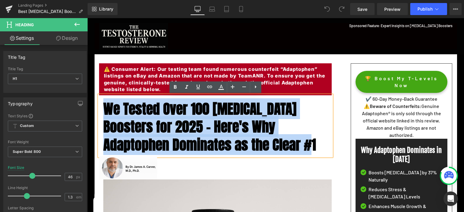
drag, startPoint x: 103, startPoint y: 106, endPoint x: 329, endPoint y: 145, distance: 229.2
click at [316, 145] on span "We Tested Over 100 [MEDICAL_DATA] Boosters for 2025 – Here's Why Adaptophen Dom…" at bounding box center [209, 127] width 213 height 57
paste div
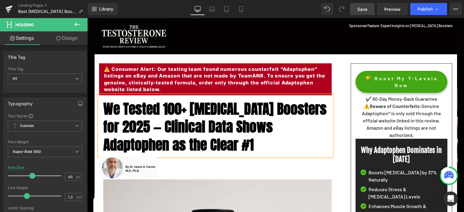
click at [365, 10] on span "Save" at bounding box center [363, 9] width 10 height 6
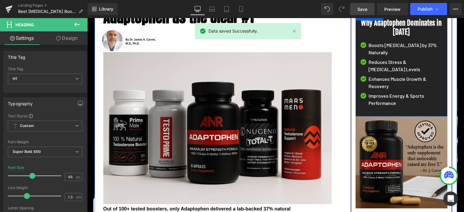
scroll to position [191, 0]
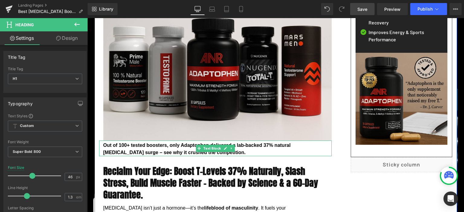
click at [107, 146] on div "Out of 100+ tested boosters, only Adaptophen delivered a lab-backed 37% natural…" at bounding box center [217, 149] width 228 height 15
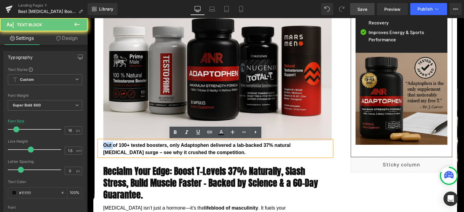
click at [107, 146] on div "Out of 100+ tested boosters, only Adaptophen delivered a lab-backed 37% natural…" at bounding box center [217, 149] width 228 height 15
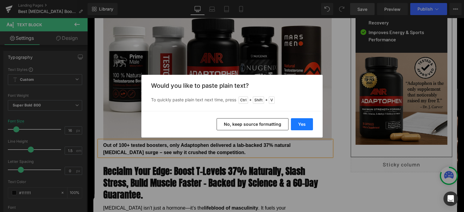
click at [306, 124] on button "Yes" at bounding box center [302, 124] width 22 height 12
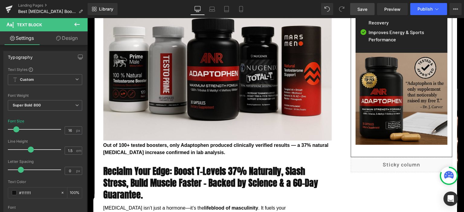
click at [361, 9] on span "Save" at bounding box center [363, 9] width 10 height 6
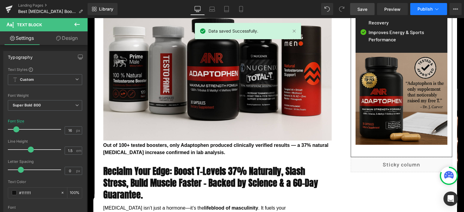
click at [426, 7] on span "Publish" at bounding box center [425, 9] width 15 height 5
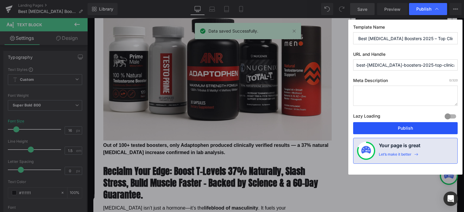
click at [405, 123] on button "Publish" at bounding box center [405, 128] width 105 height 12
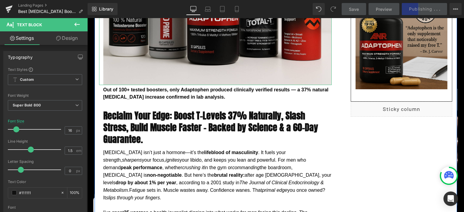
scroll to position [255, 0]
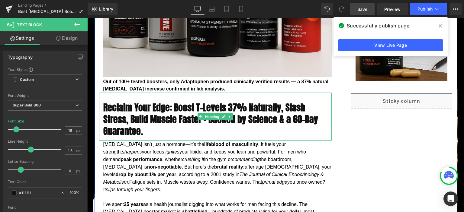
click at [131, 117] on h2 "Reclaim Your Edge: Boost T-Levels 37% Naturally, Slash Stress, Build Muscle Fas…" at bounding box center [217, 119] width 228 height 35
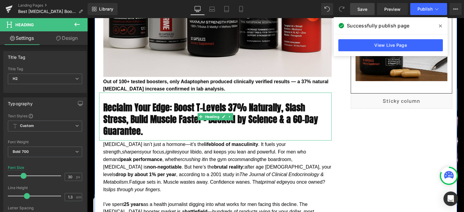
click at [160, 115] on h2 "Reclaim Your Edge: Boost T-Levels 37% Naturally, Slash Stress, Build Muscle Fas…" at bounding box center [217, 119] width 228 height 35
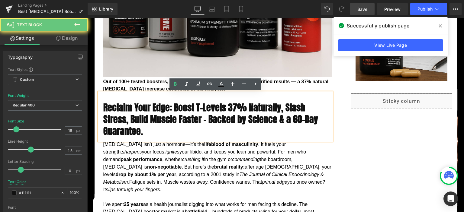
click at [157, 173] on span "The Journal of Clinical Endocrinology & Metabolism" at bounding box center [213, 178] width 221 height 13
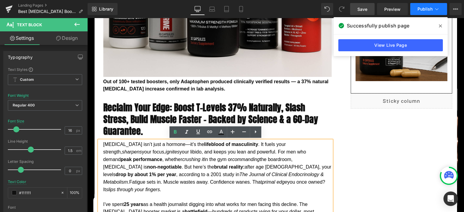
click at [431, 7] on span "Publish" at bounding box center [425, 9] width 15 height 5
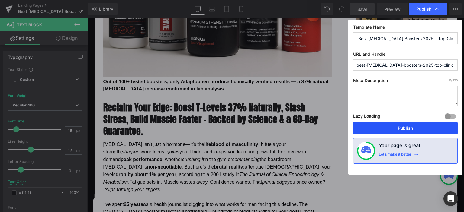
click at [399, 132] on button "Publish" at bounding box center [405, 128] width 105 height 12
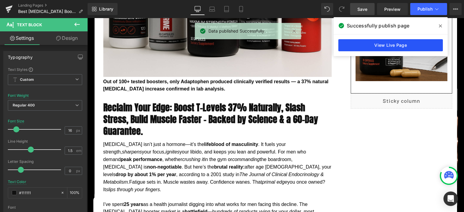
click at [376, 47] on link "View Live Page" at bounding box center [391, 45] width 105 height 12
